Goal: Task Accomplishment & Management: Manage account settings

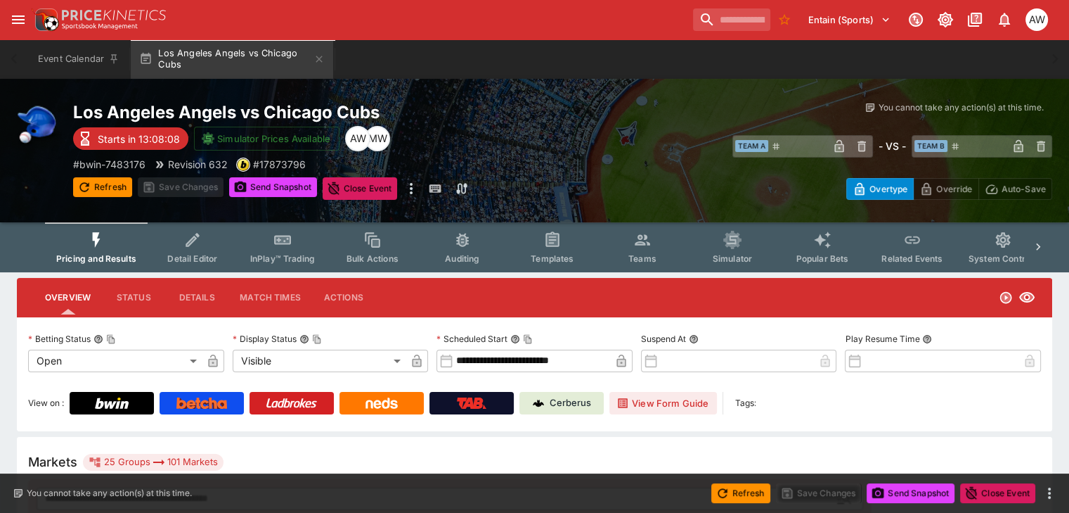
click at [659, 252] on button "Teams" at bounding box center [643, 247] width 90 height 50
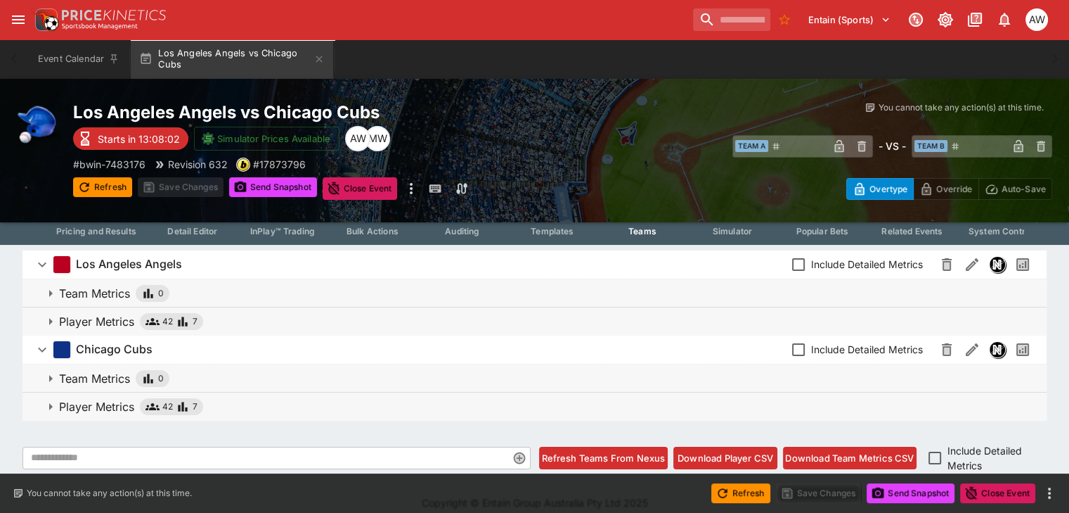
scroll to position [41, 0]
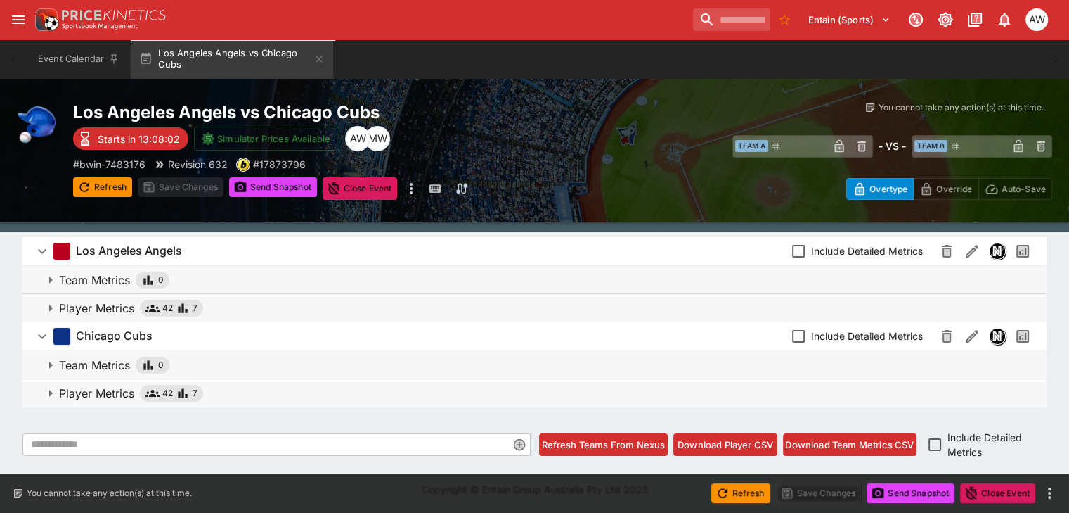
drag, startPoint x: 269, startPoint y: 359, endPoint x: 269, endPoint y: 366, distance: 7.1
click at [269, 360] on span "Team Metrics 0" at bounding box center [547, 364] width 977 height 17
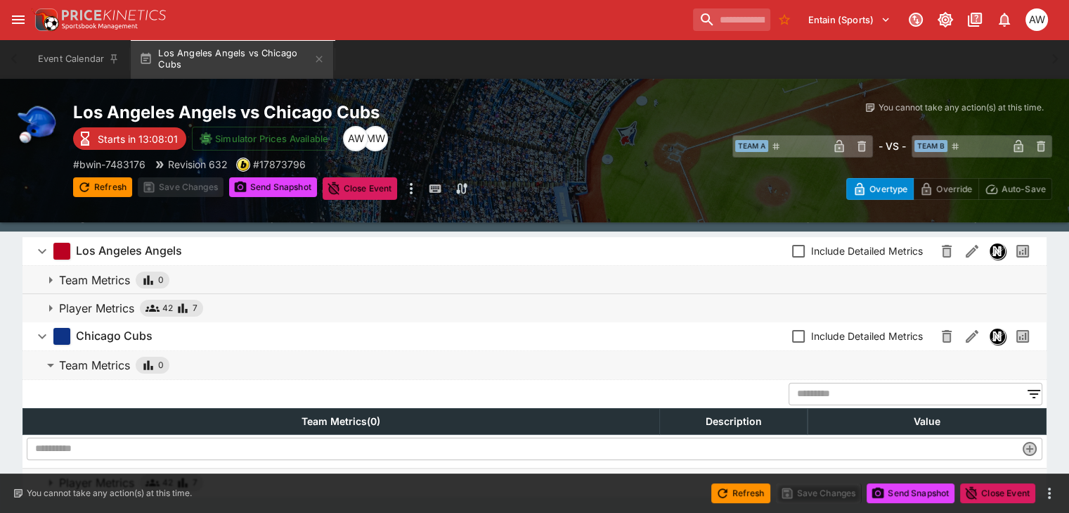
click at [273, 371] on span "Team Metrics 0" at bounding box center [547, 364] width 977 height 17
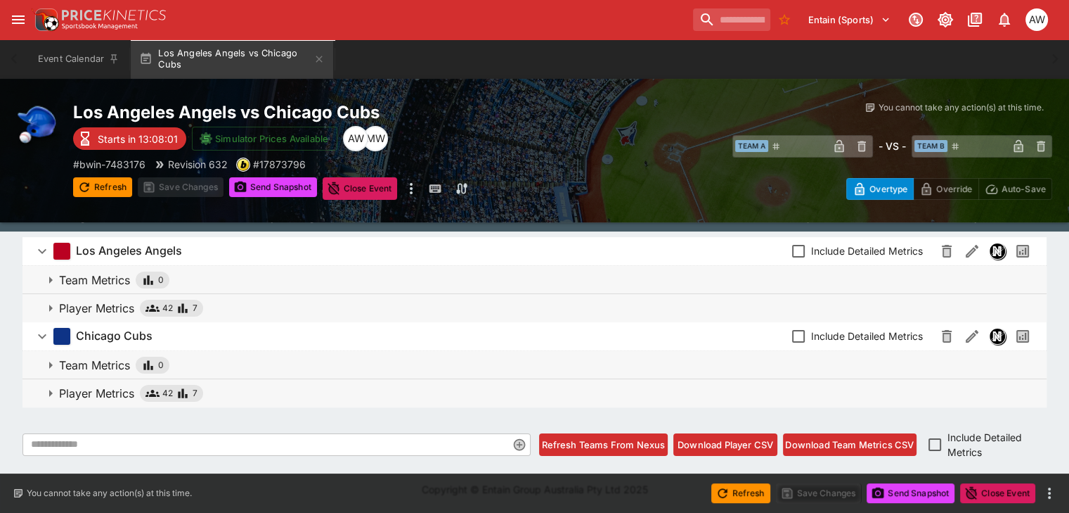
click at [273, 408] on div "Los Angeles Angels Include Detailed Metrics Team Metrics 0 Player Metrics 42 7 …" at bounding box center [535, 347] width 1036 height 233
click at [272, 394] on span "Player Metrics 42 7" at bounding box center [547, 393] width 977 height 17
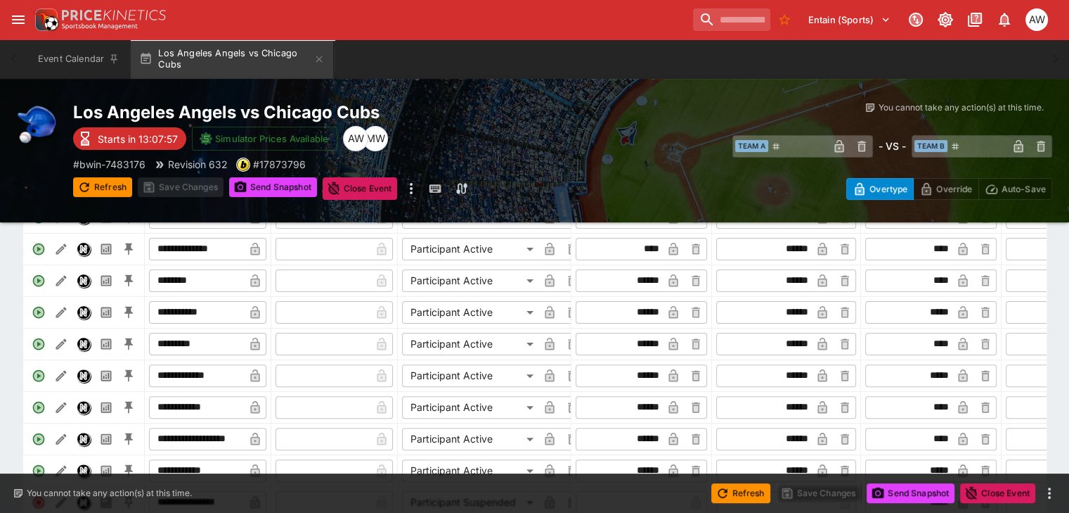
scroll to position [322, 0]
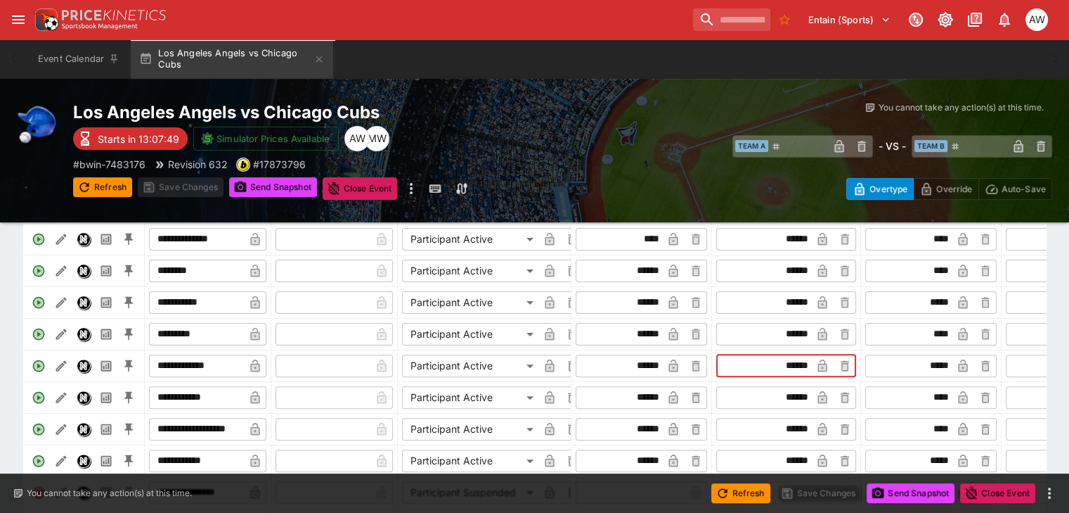
drag, startPoint x: 826, startPoint y: 375, endPoint x: 800, endPoint y: 376, distance: 26.0
click at [805, 377] on input "******" at bounding box center [765, 365] width 92 height 22
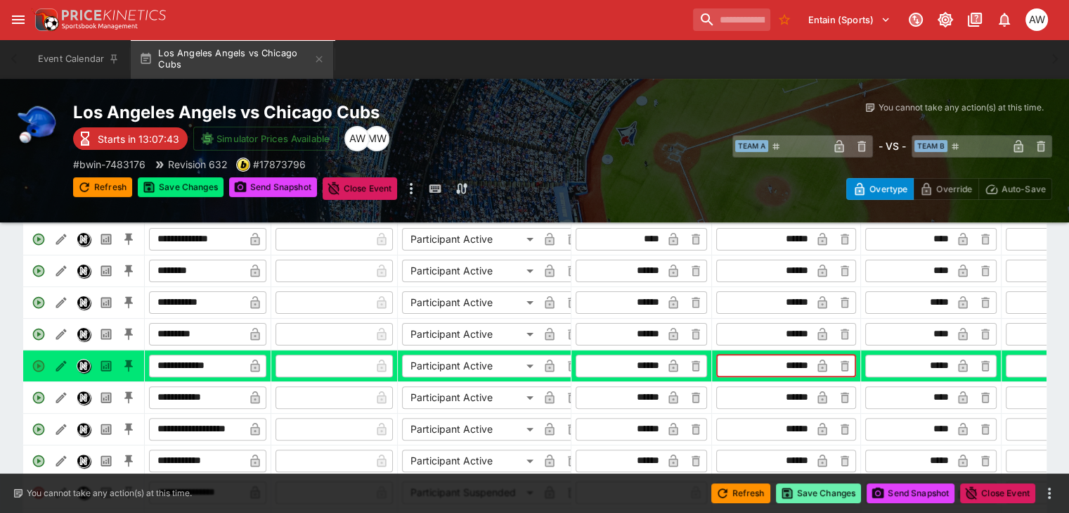
type input "******"
click at [831, 488] on button "Save Changes" at bounding box center [819, 493] width 86 height 20
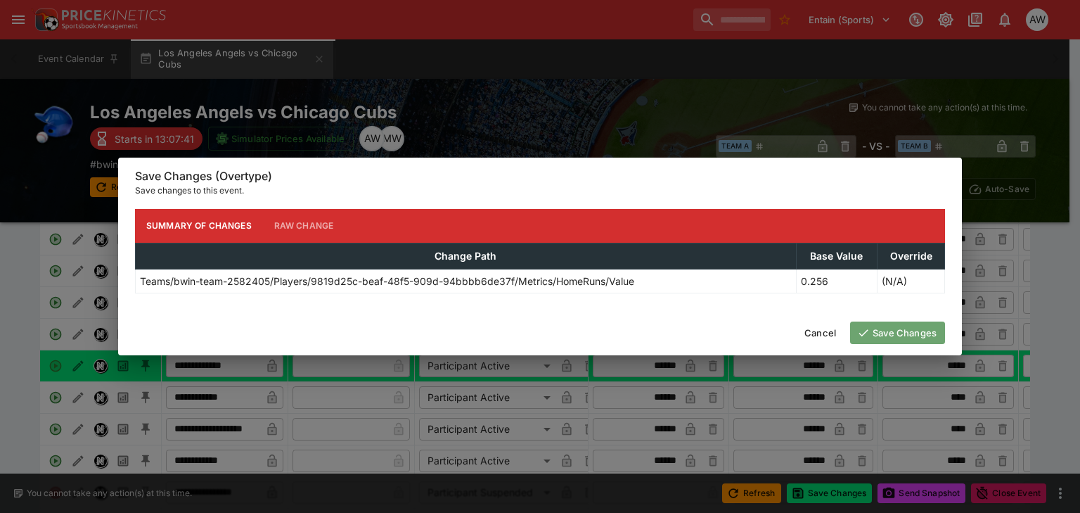
click at [900, 335] on button "Save Changes" at bounding box center [897, 332] width 95 height 22
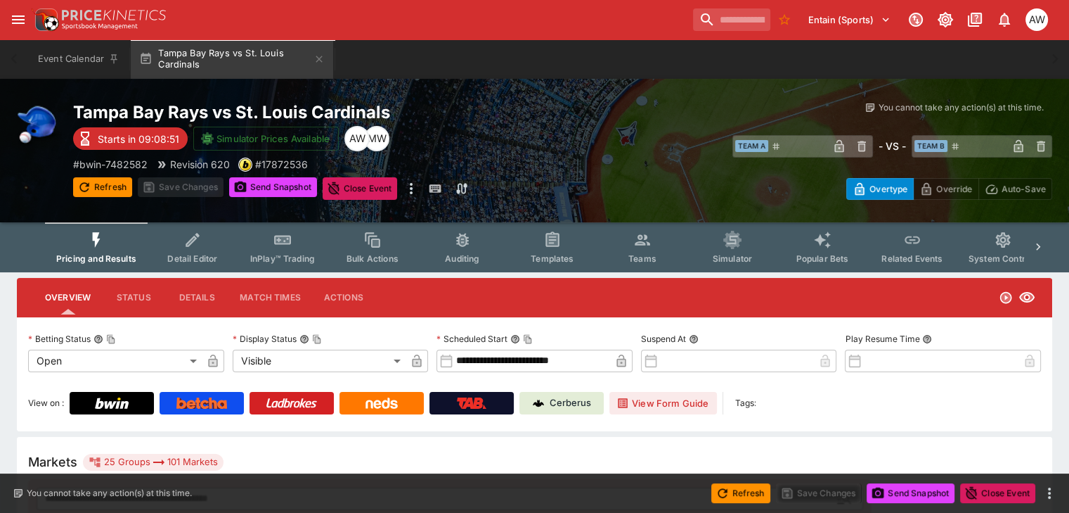
click at [668, 246] on button "Teams" at bounding box center [643, 247] width 90 height 50
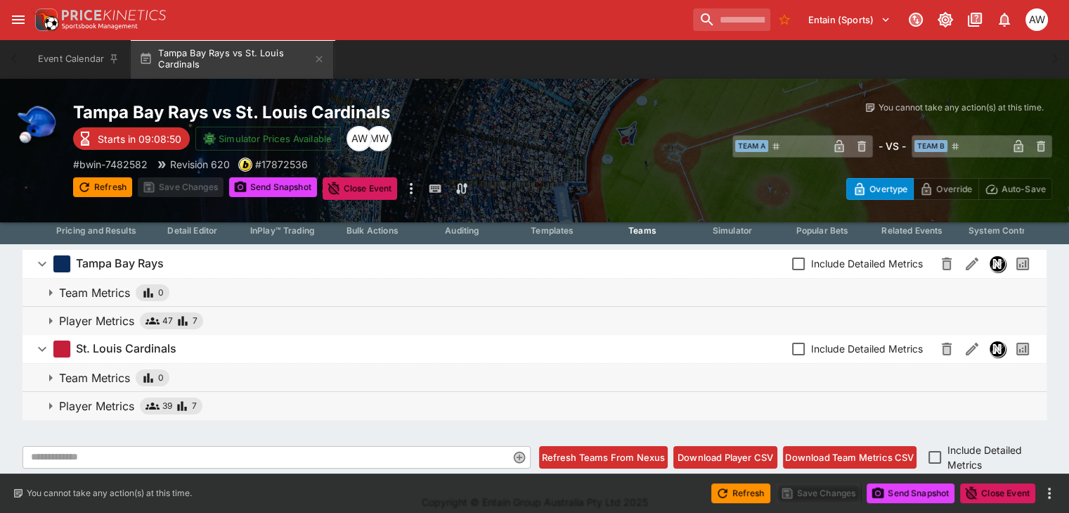
scroll to position [41, 0]
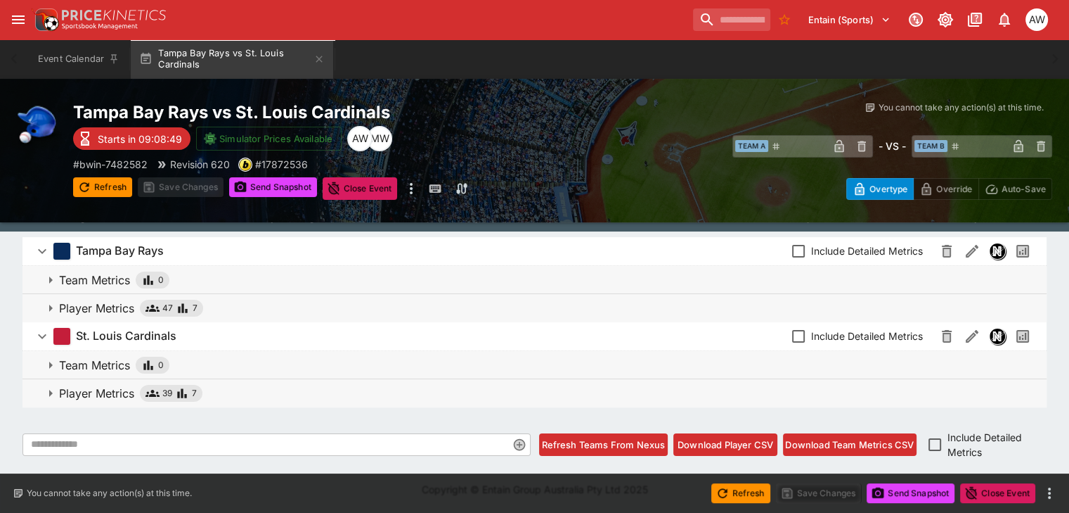
click at [242, 308] on span "Player Metrics 47 7" at bounding box center [547, 308] width 977 height 17
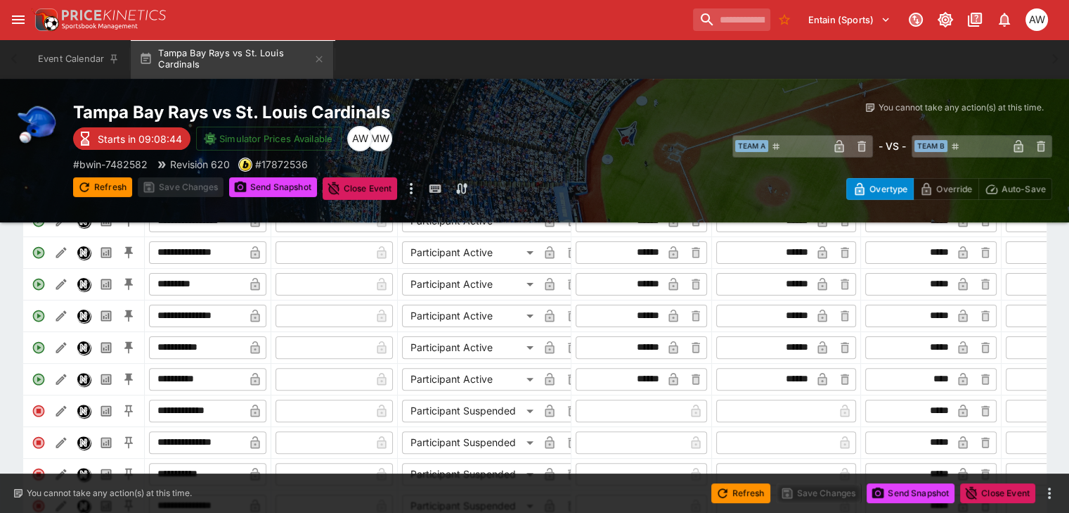
scroll to position [322, 0]
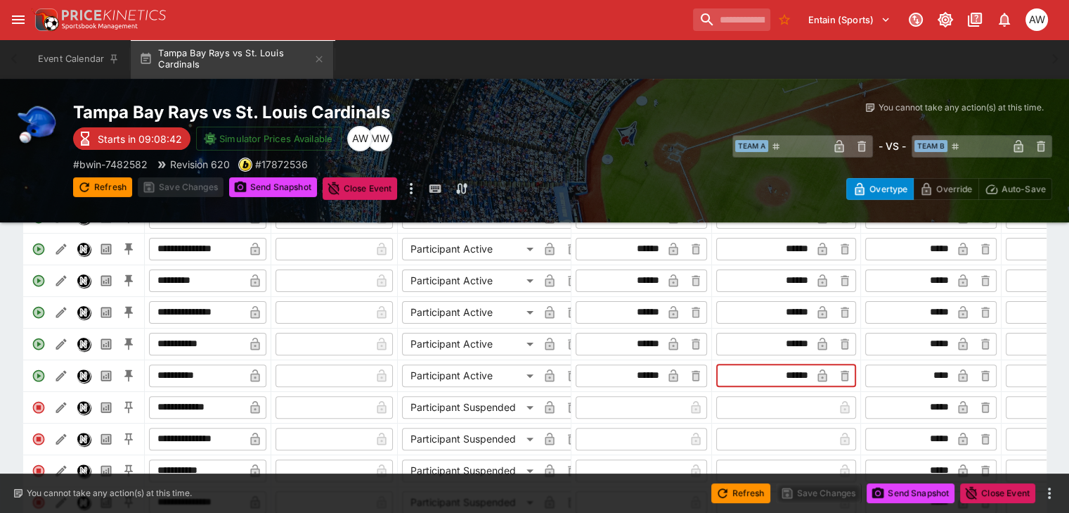
drag, startPoint x: 825, startPoint y: 379, endPoint x: 811, endPoint y: 379, distance: 14.8
click at [811, 379] on input "******" at bounding box center [765, 375] width 92 height 22
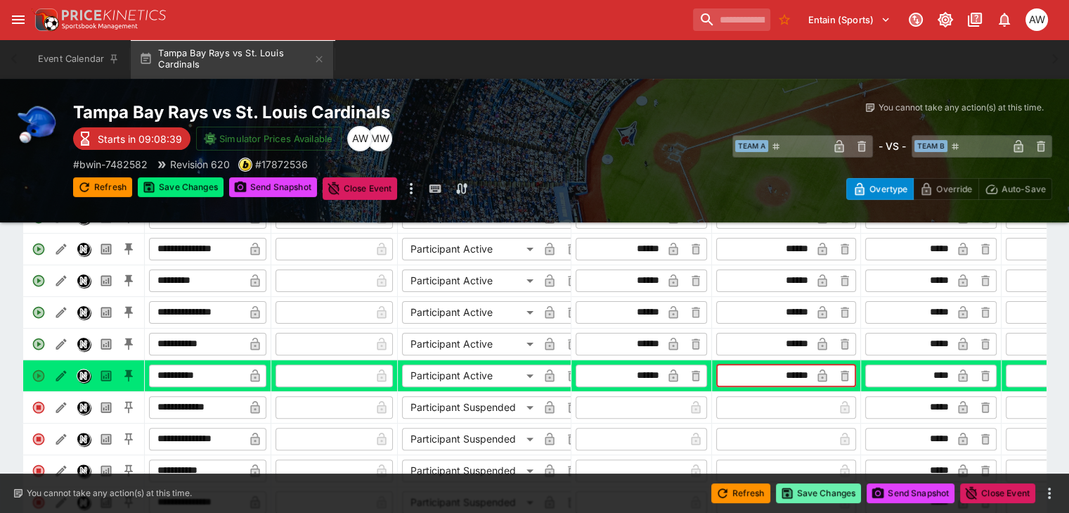
type input "******"
click at [812, 496] on button "Save Changes" at bounding box center [819, 493] width 86 height 20
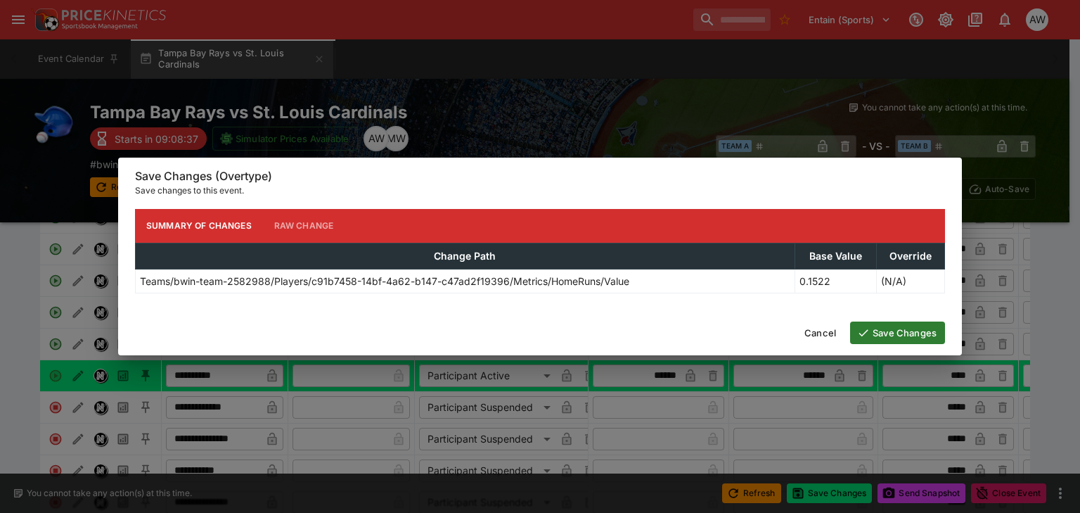
drag, startPoint x: 887, startPoint y: 328, endPoint x: 887, endPoint y: 347, distance: 19.0
click at [887, 329] on button "Save Changes" at bounding box center [897, 332] width 95 height 22
